Goal: Task Accomplishment & Management: Manage account settings

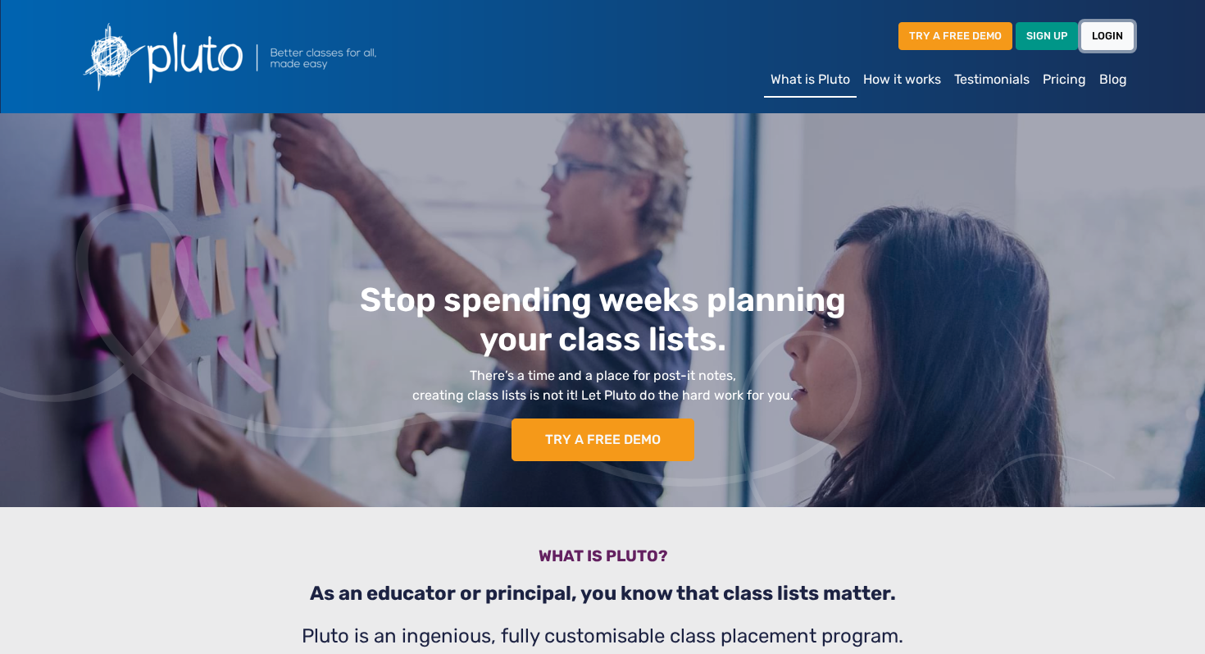
click at [1100, 33] on link "LOGIN" at bounding box center [1108, 35] width 52 height 27
click at [1118, 37] on link "LOGIN" at bounding box center [1108, 35] width 52 height 27
click at [1113, 39] on link "LOGIN" at bounding box center [1108, 35] width 52 height 27
